Goal: Browse casually

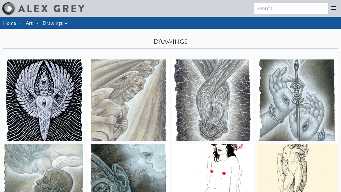
scroll to position [461, 0]
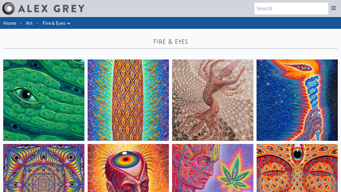
scroll to position [429, 0]
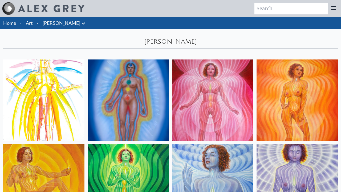
scroll to position [276, 0]
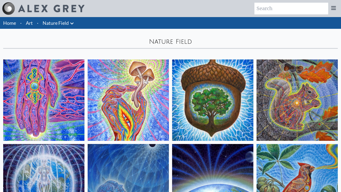
scroll to position [445, 0]
